Goal: Task Accomplishment & Management: Use online tool/utility

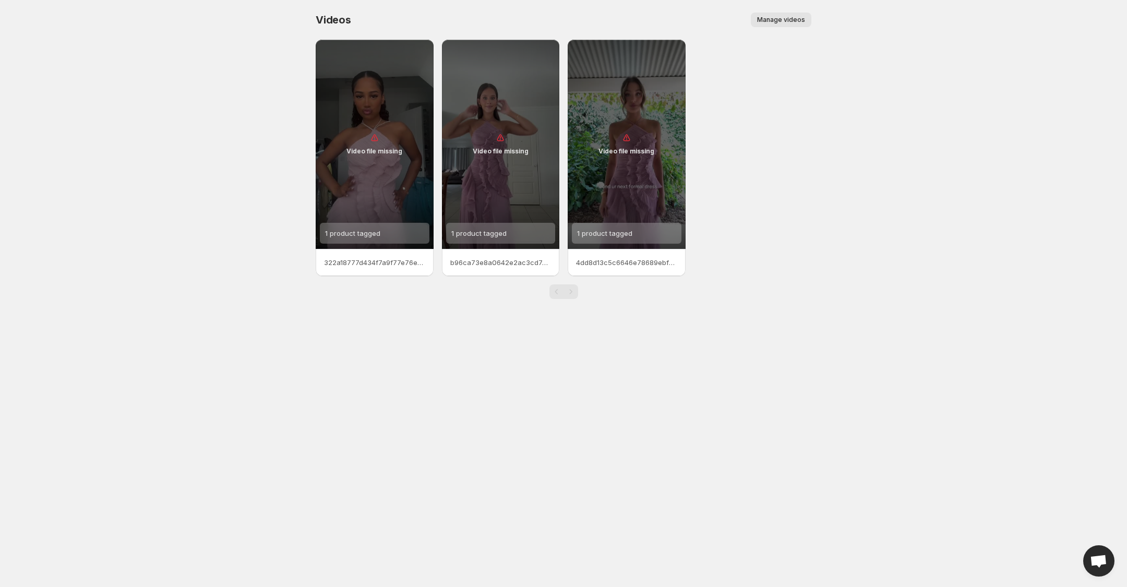
click at [772, 28] on div "Videos. This page is ready Videos Manage videos More actions Manage videos" at bounding box center [564, 20] width 496 height 40
click at [773, 18] on span "Manage videos" at bounding box center [781, 20] width 48 height 8
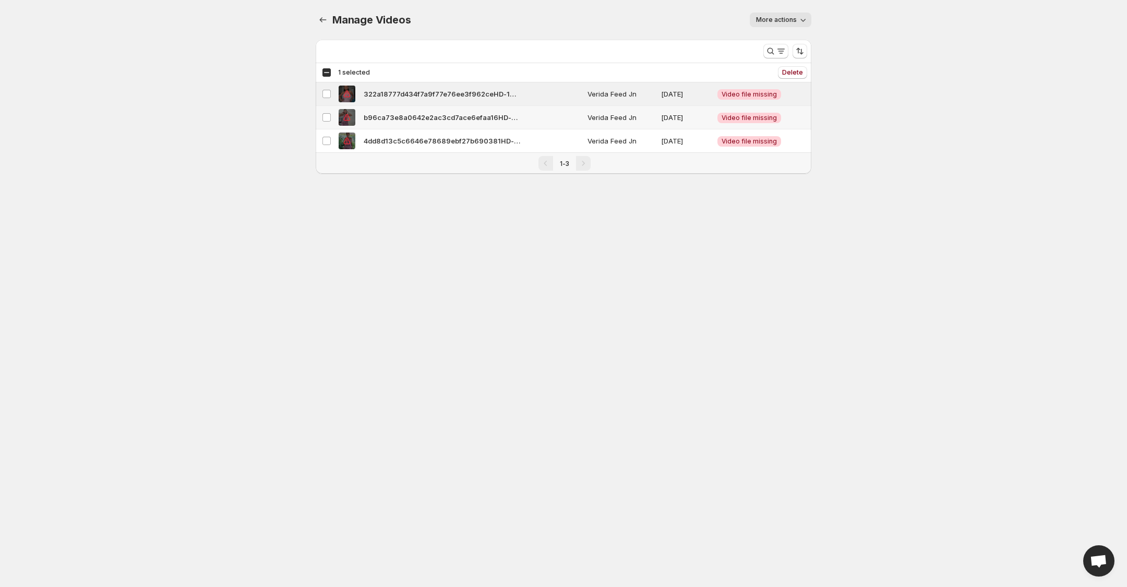
click at [324, 110] on td "Select video" at bounding box center [326, 117] width 20 height 23
click at [326, 128] on td "Select video" at bounding box center [326, 117] width 20 height 23
click at [326, 135] on td "Select video" at bounding box center [326, 140] width 20 height 23
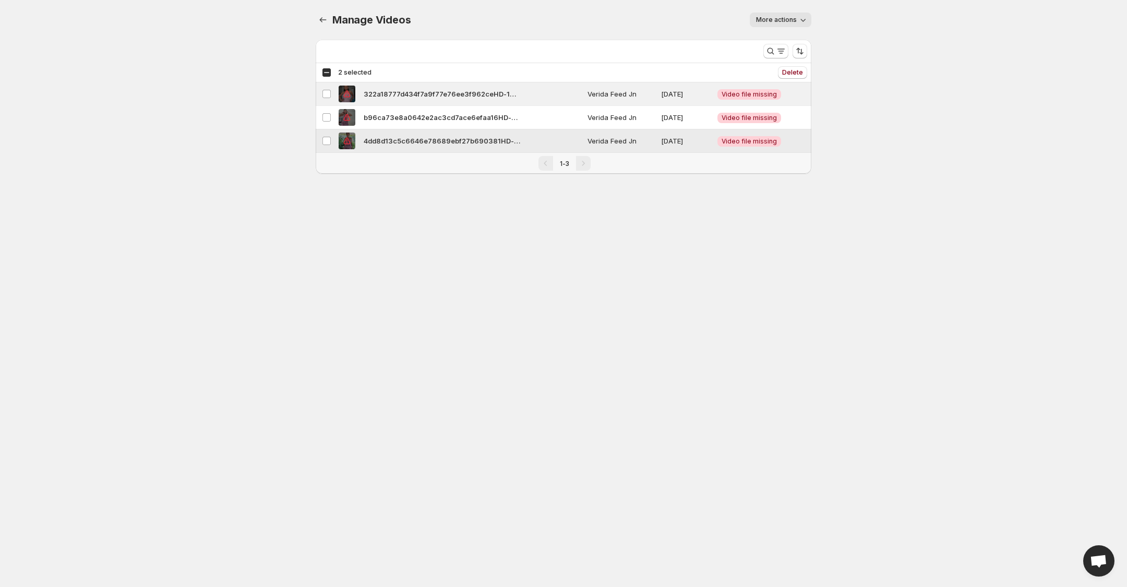
click at [326, 127] on td "Select video" at bounding box center [326, 117] width 20 height 23
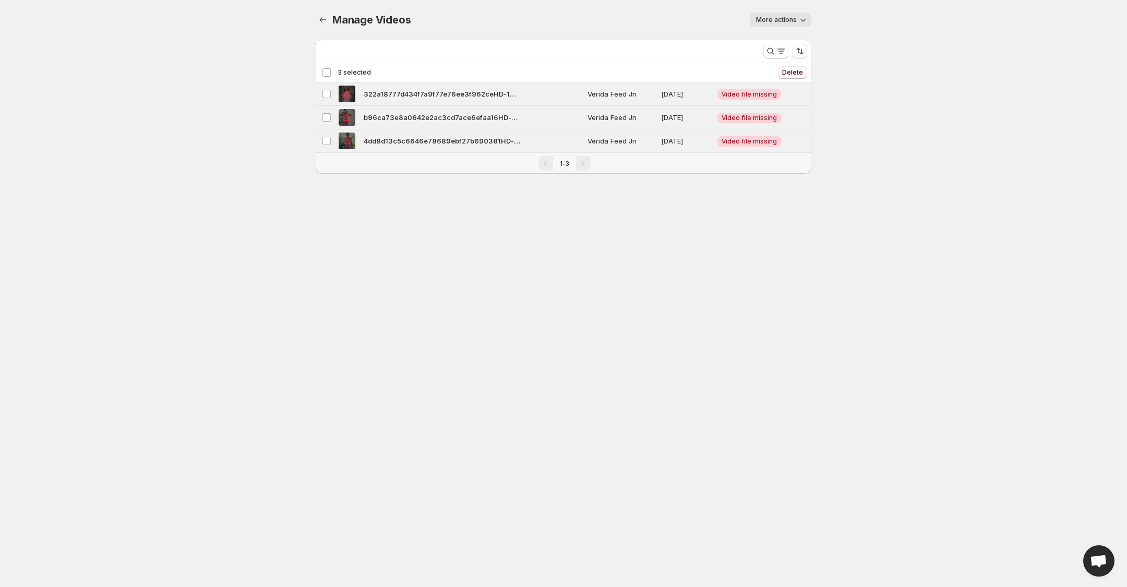
click at [794, 73] on span "Delete" at bounding box center [792, 72] width 21 height 8
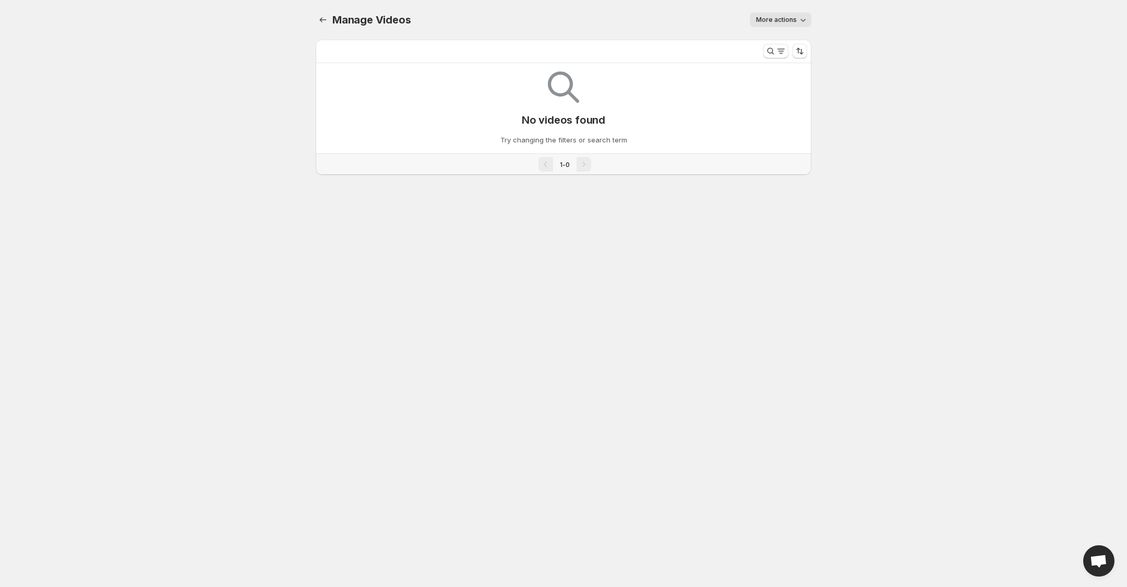
click at [775, 8] on div "Manage Videos. This page is ready Manage Videos More actions More actions More …" at bounding box center [564, 20] width 496 height 40
click at [781, 16] on span "More actions" at bounding box center [776, 20] width 41 height 8
click at [326, 21] on icon "Manage Videos" at bounding box center [323, 20] width 10 height 10
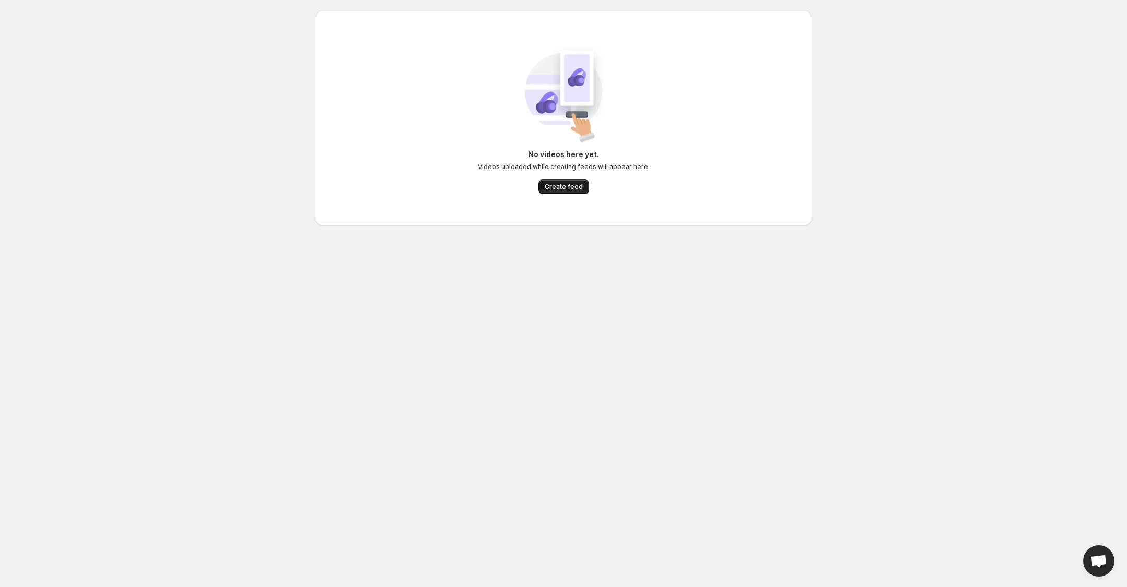
click at [557, 185] on span "Create feed" at bounding box center [564, 187] width 38 height 8
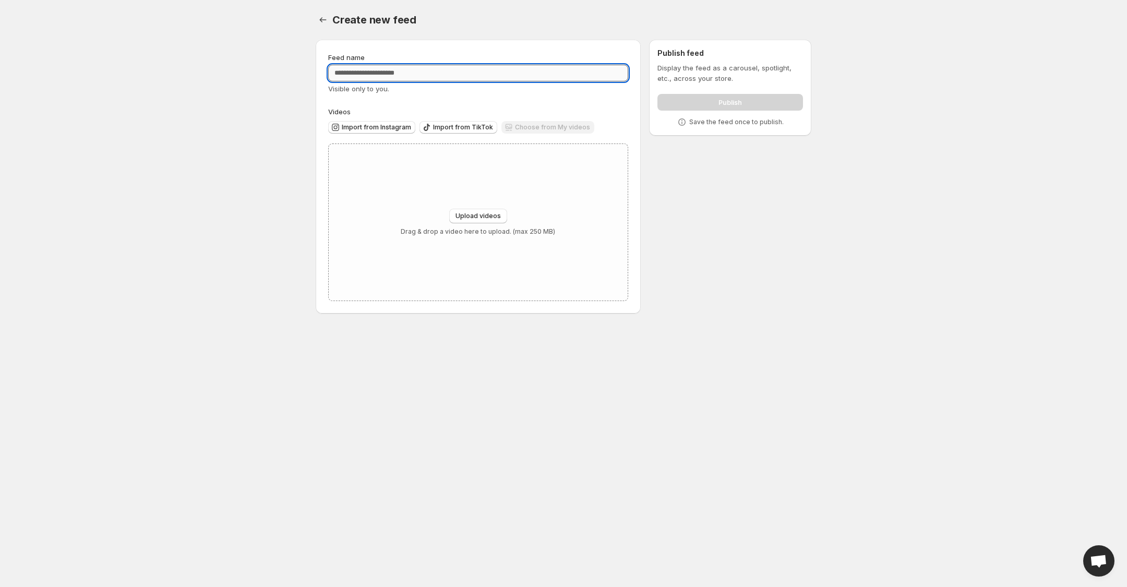
click at [414, 73] on input "Feed name" at bounding box center [478, 73] width 300 height 17
type input "**********"
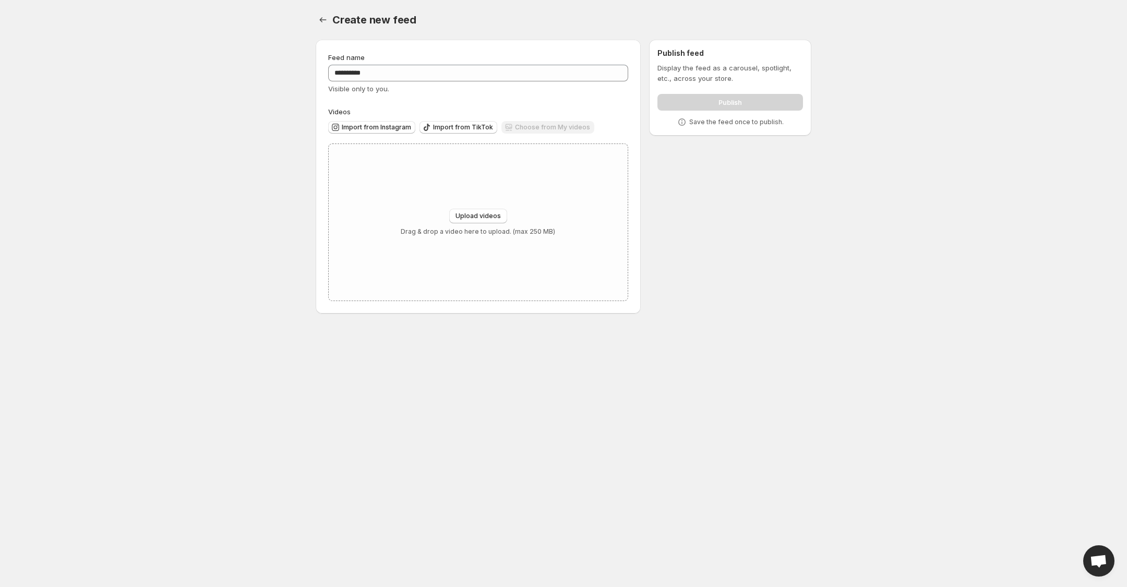
click at [244, 90] on body "**********" at bounding box center [563, 293] width 1127 height 587
